Goal: Task Accomplishment & Management: Complete application form

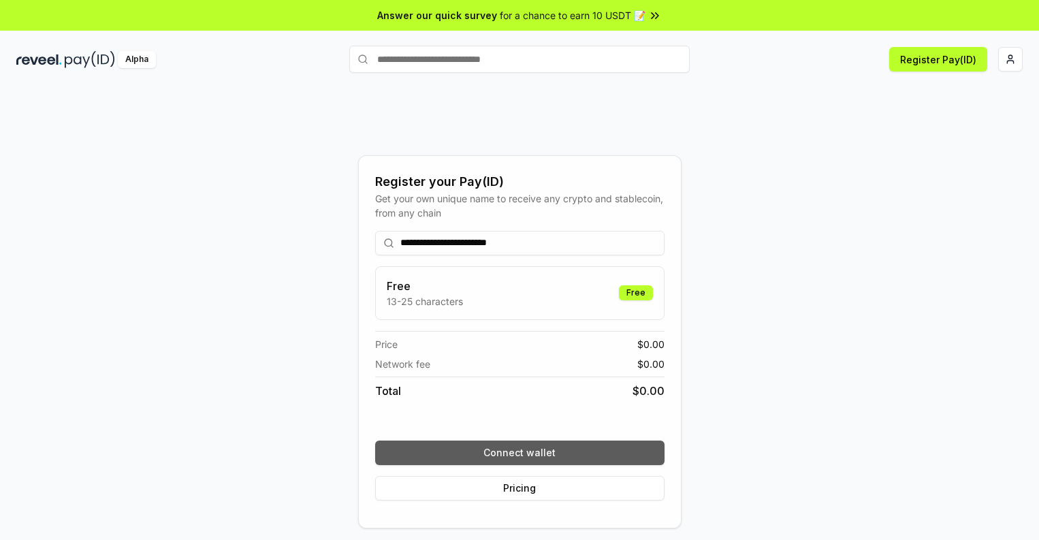
type input "**********"
click at [519, 452] on button "Connect wallet" at bounding box center [519, 452] width 289 height 25
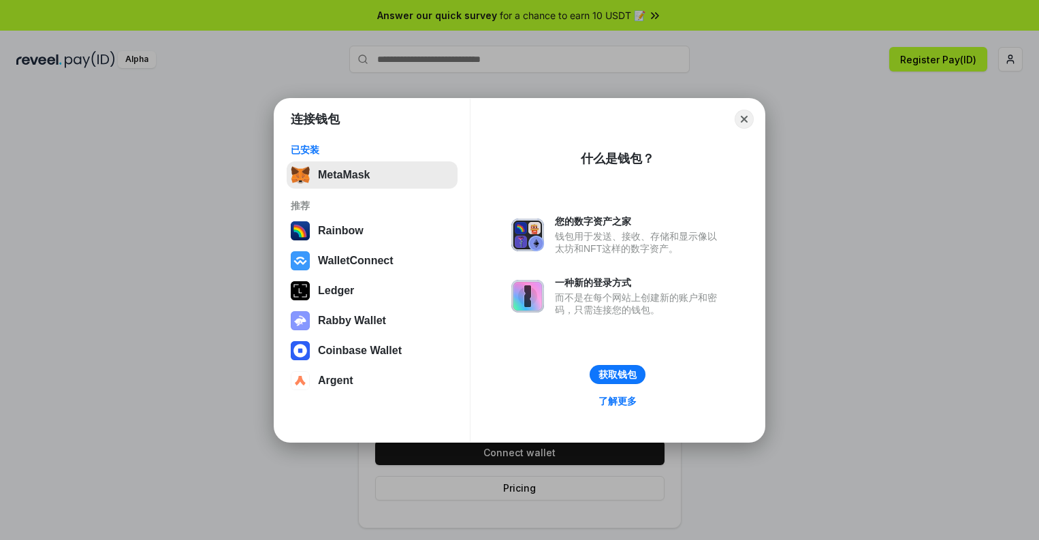
click at [372, 174] on button "MetaMask" at bounding box center [372, 174] width 171 height 27
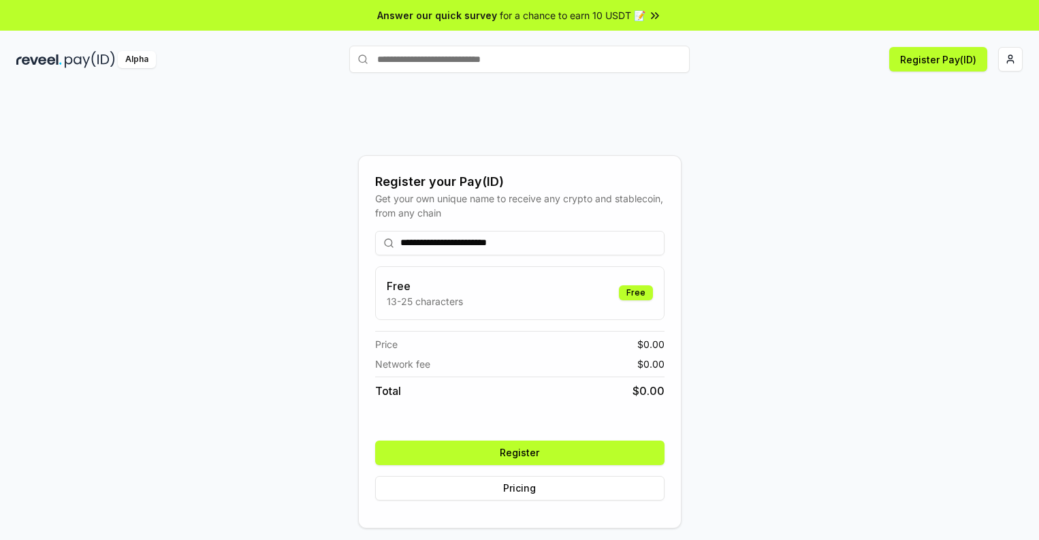
click at [519, 452] on button "Register" at bounding box center [519, 452] width 289 height 25
